Goal: Find specific page/section: Find specific page/section

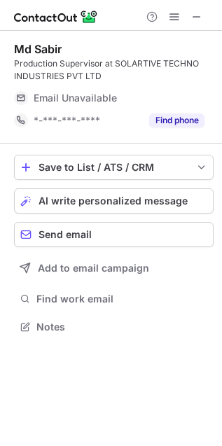
scroll to position [317, 222]
click at [198, 20] on span at bounding box center [196, 16] width 11 height 11
